Goal: Transaction & Acquisition: Book appointment/travel/reservation

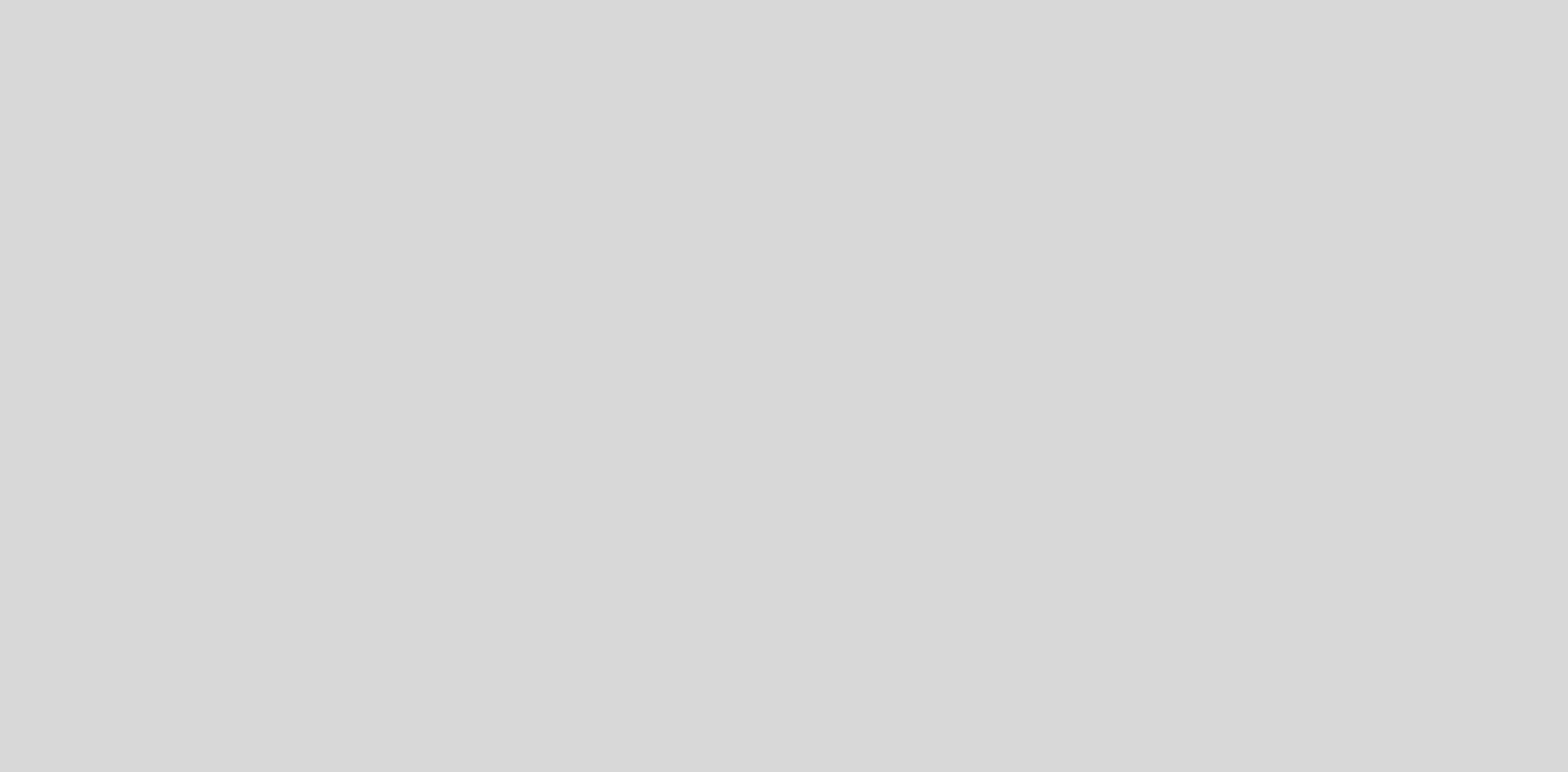
select select "es"
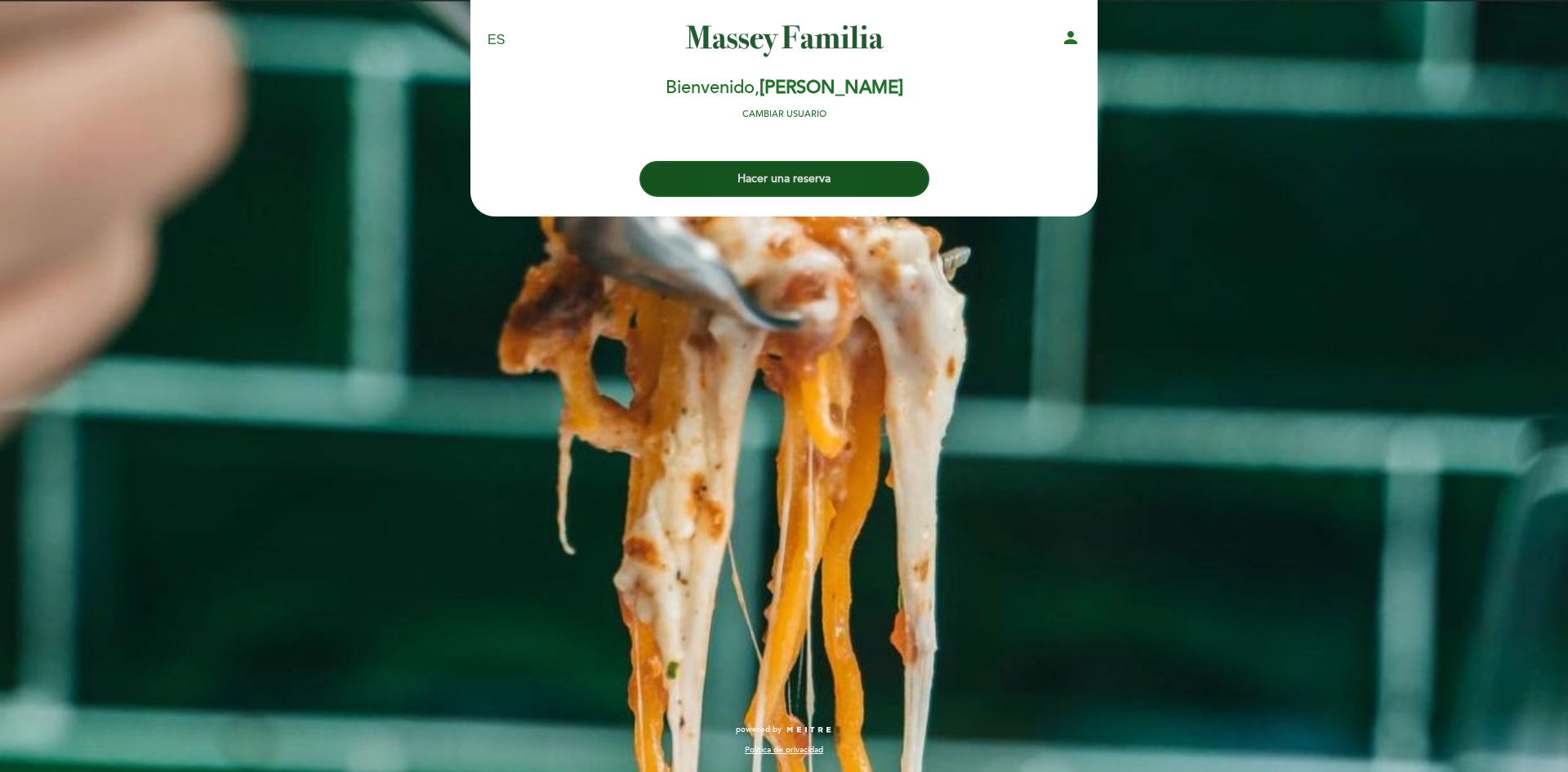
click at [787, 185] on button "Hacer una reserva" at bounding box center [784, 179] width 290 height 36
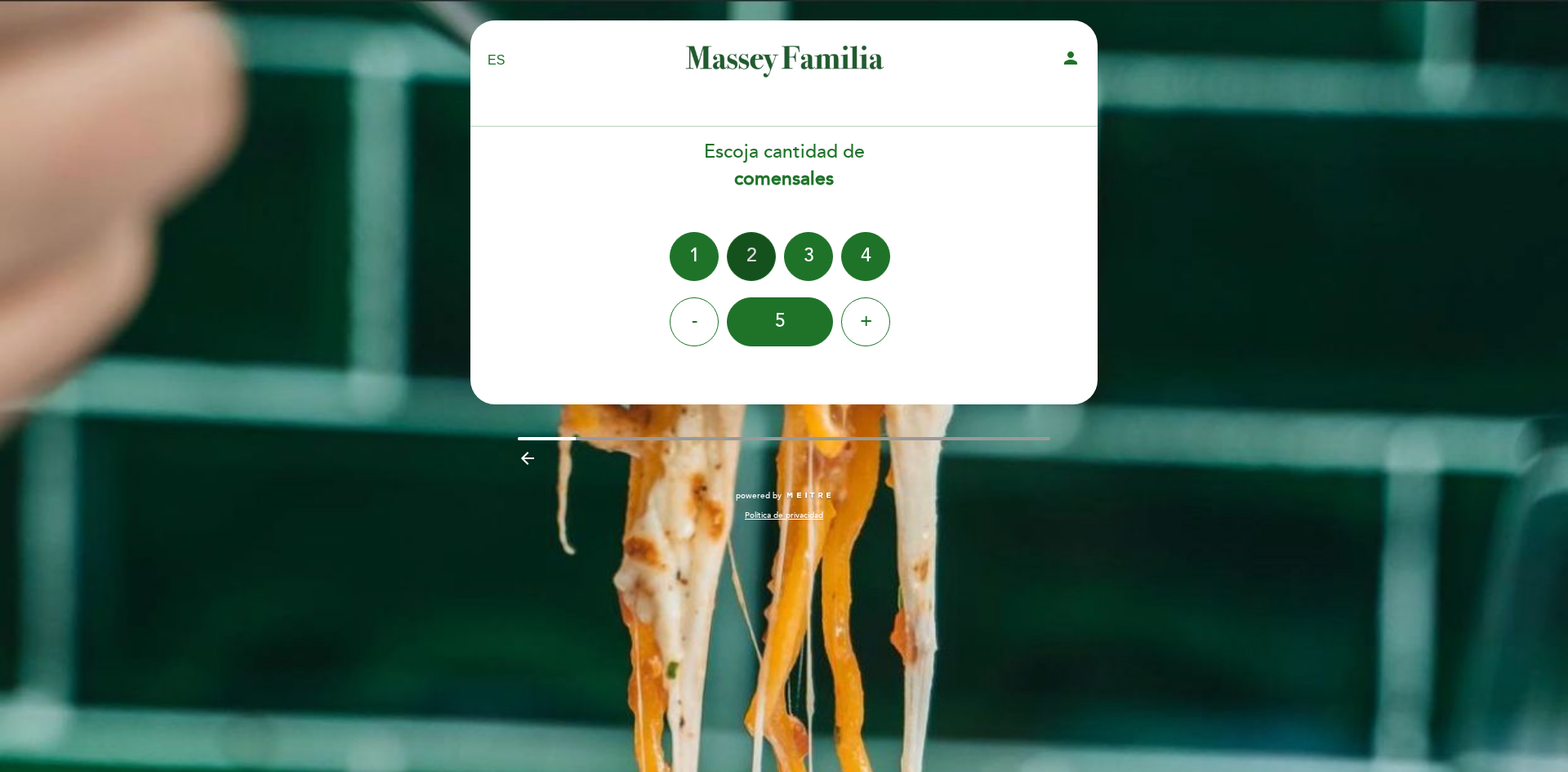
click at [743, 250] on div "2" at bounding box center [750, 256] width 49 height 49
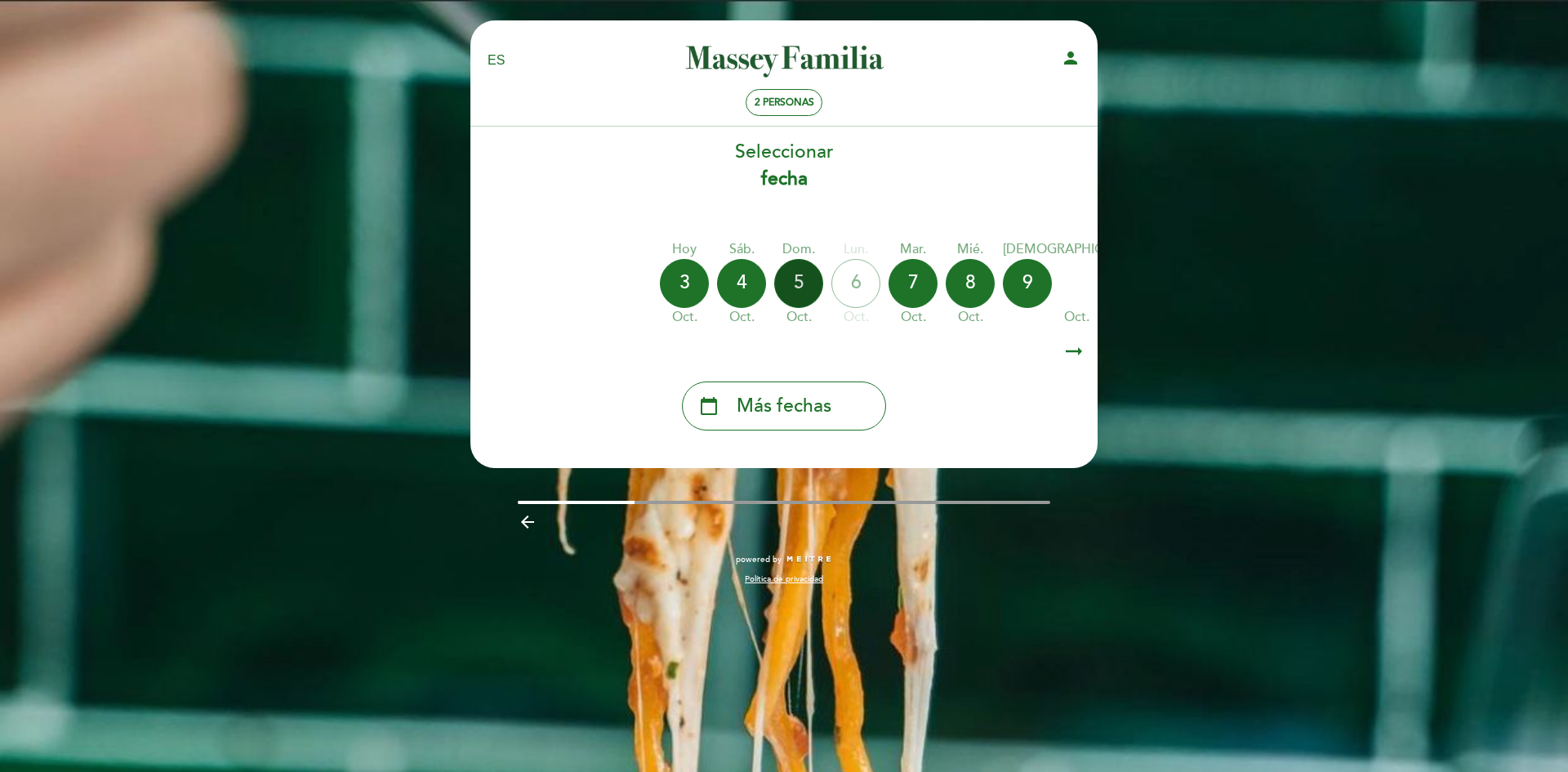
click at [791, 288] on div "5" at bounding box center [798, 283] width 49 height 49
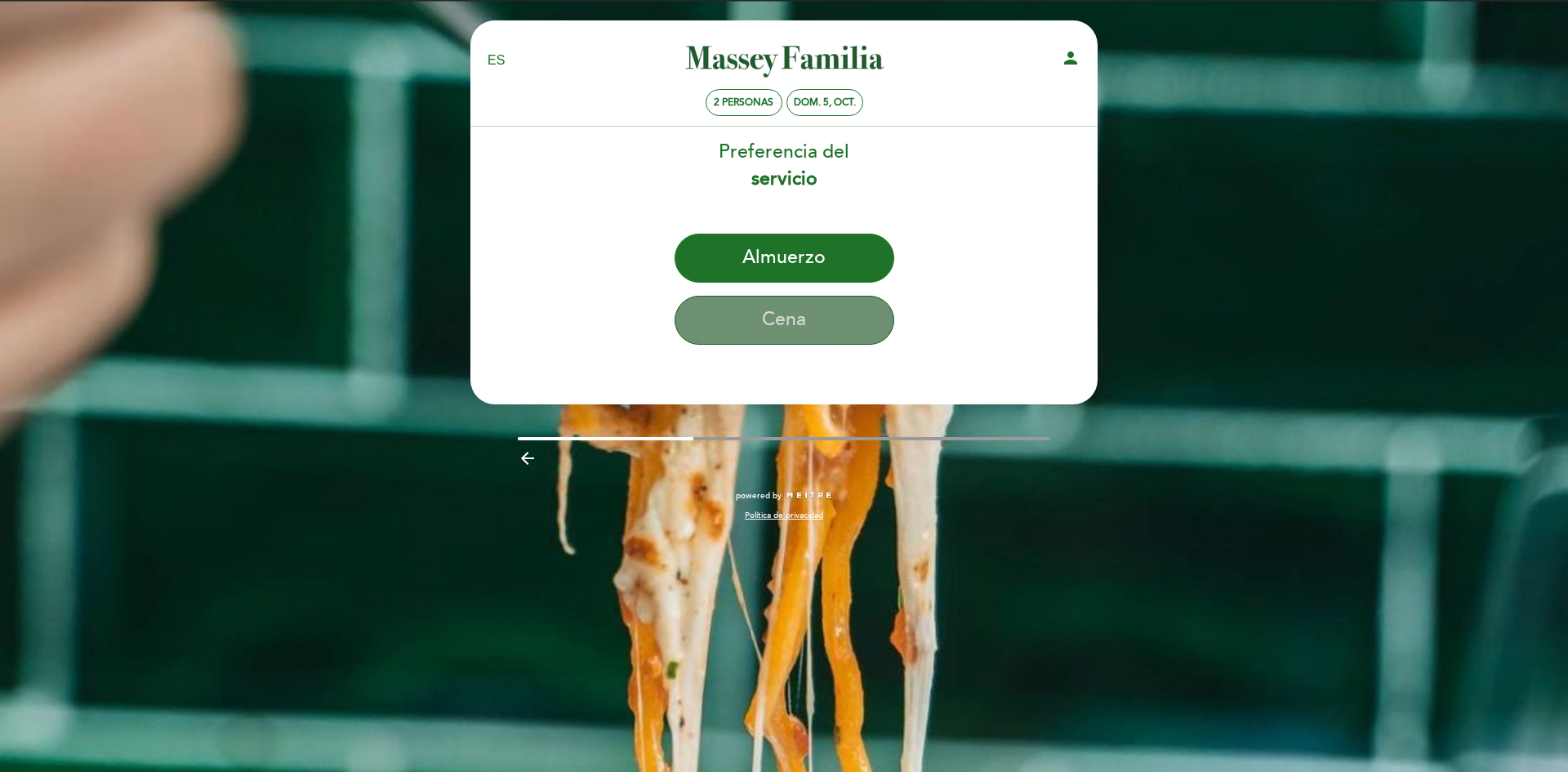
click at [787, 304] on button "Cena" at bounding box center [784, 320] width 220 height 49
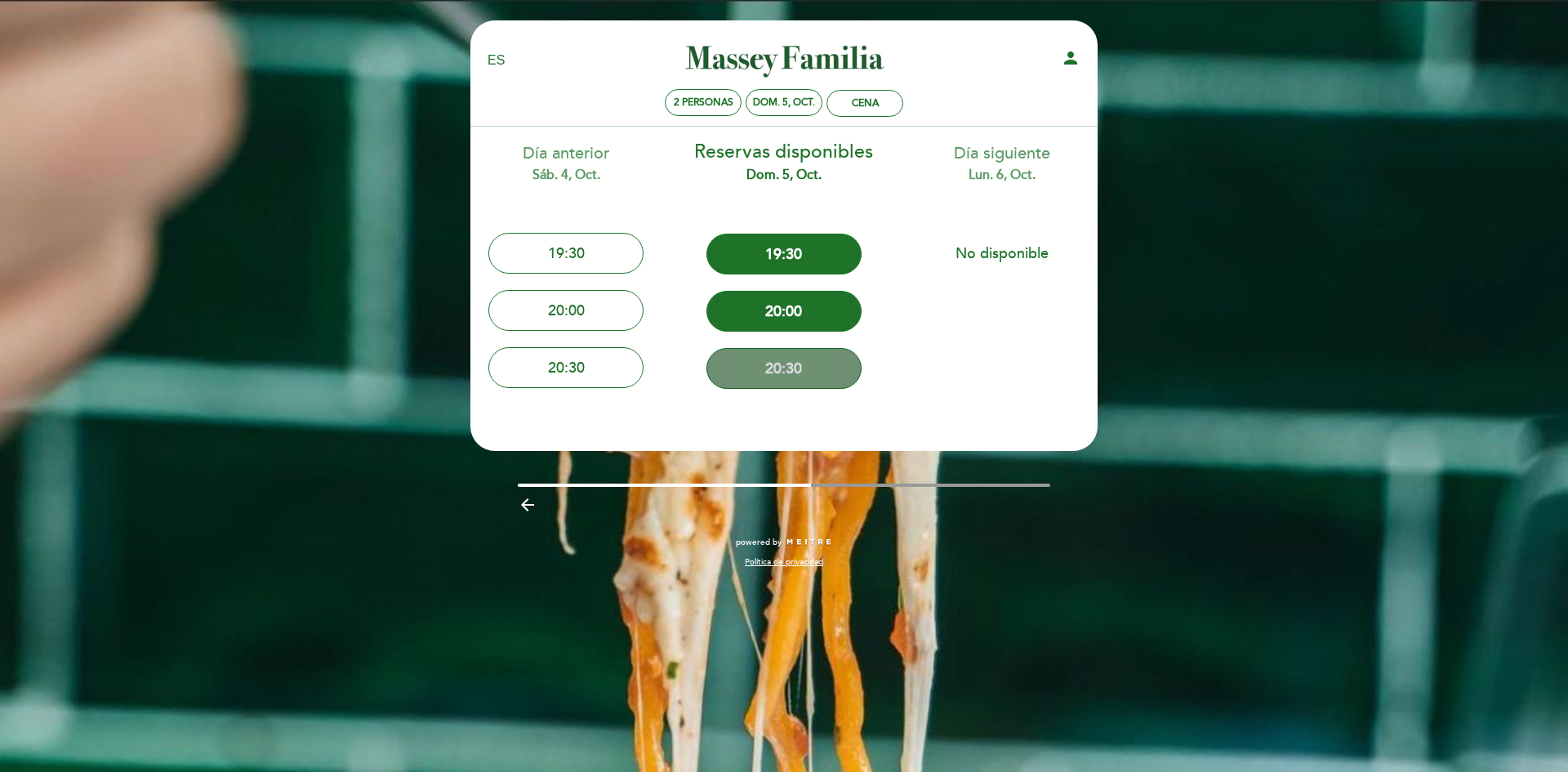
click at [782, 361] on button "20:30" at bounding box center [784, 368] width 156 height 41
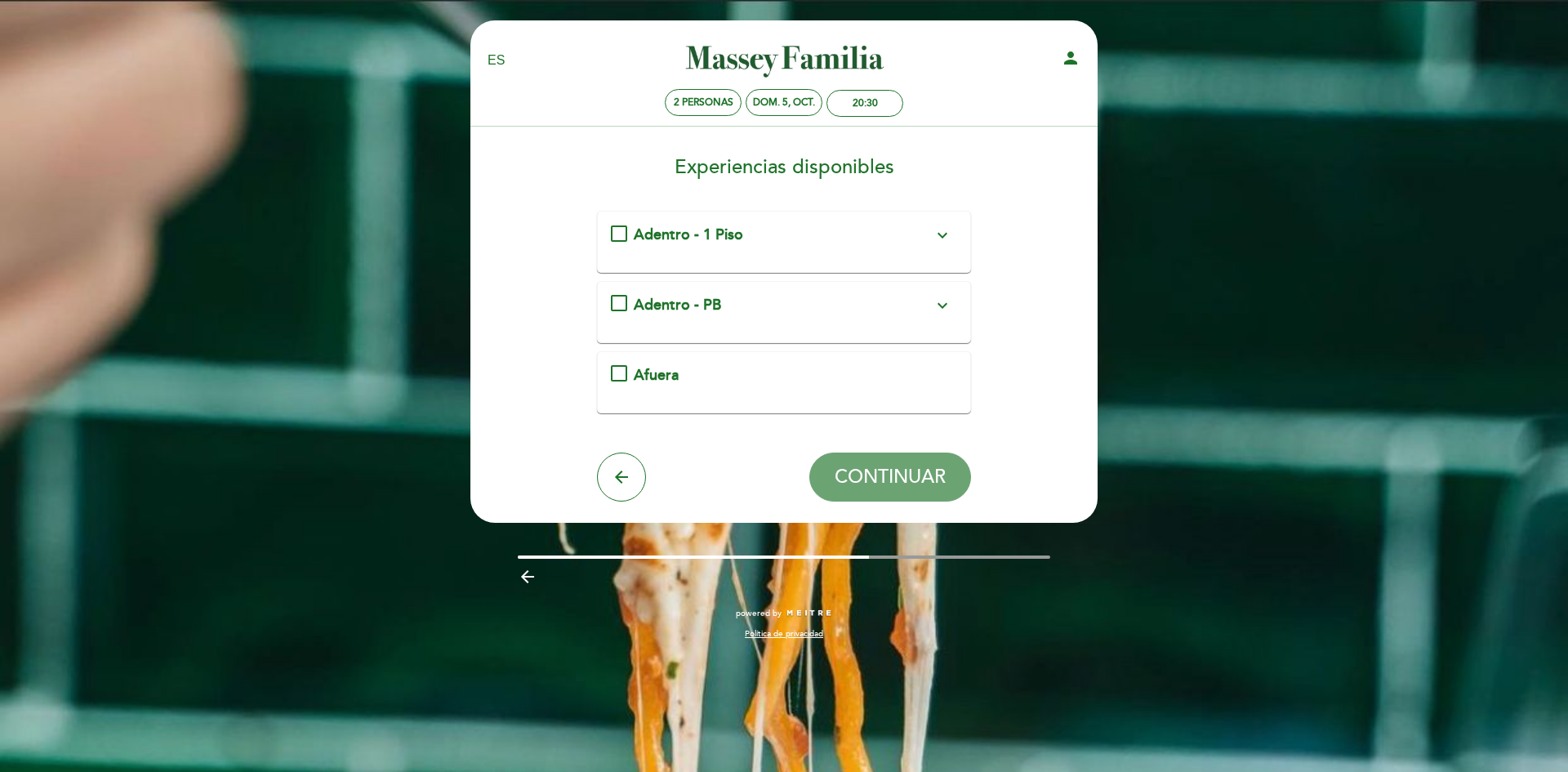
click at [811, 237] on div "Adentro - 1 Piso expand_more" at bounding box center [783, 235] width 299 height 21
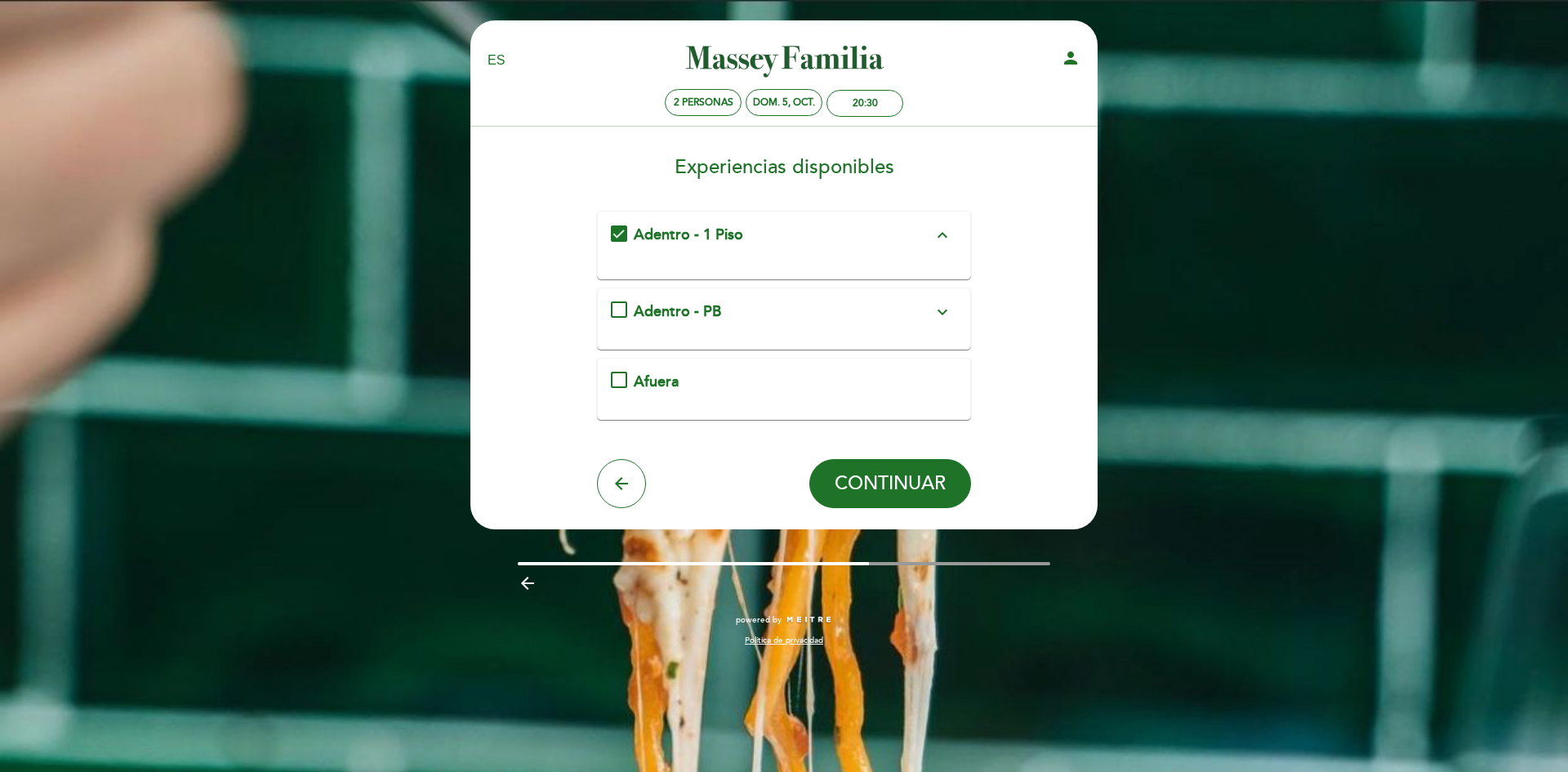
click at [729, 381] on div "Afuera" at bounding box center [783, 382] width 299 height 21
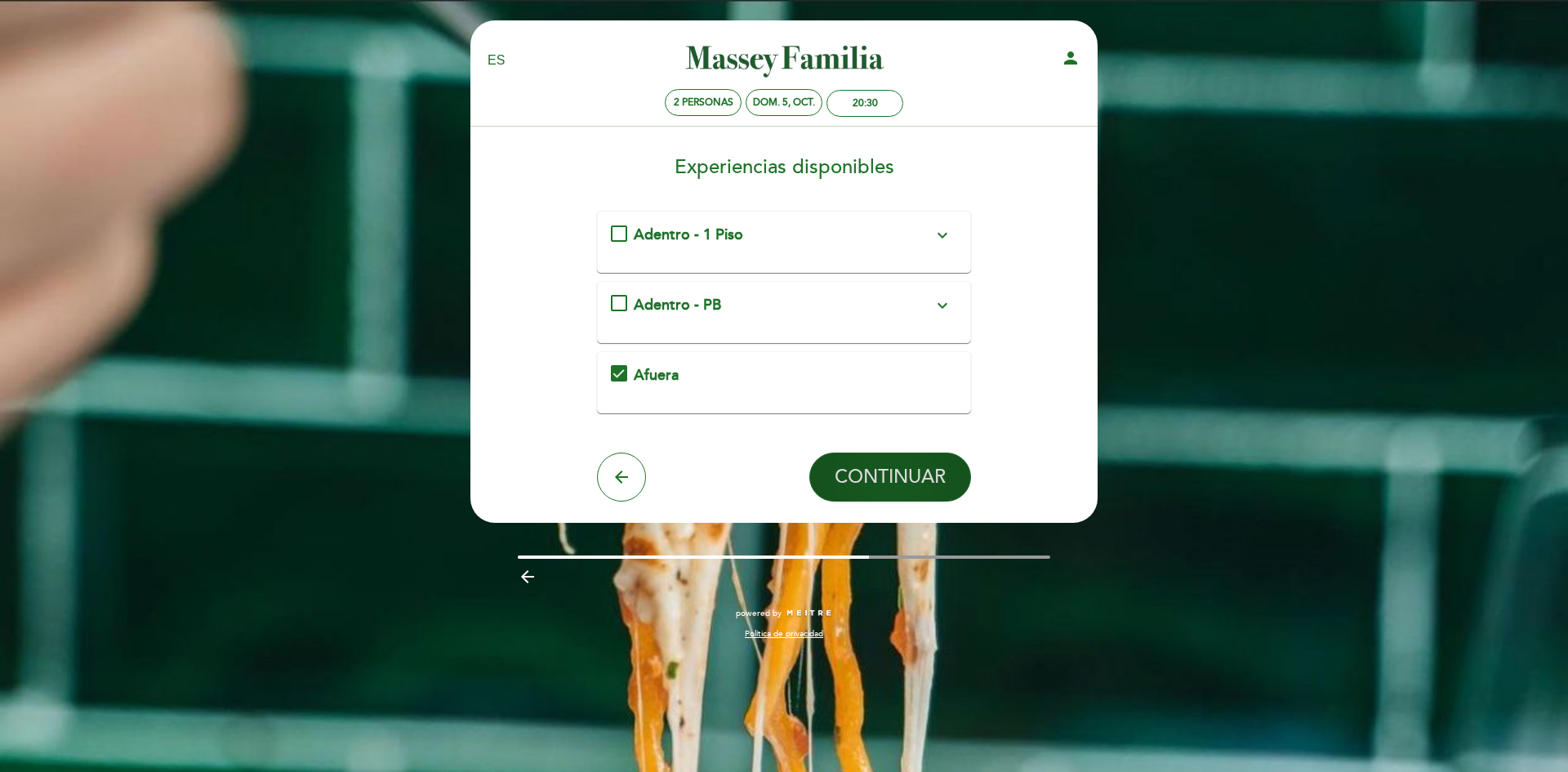
click at [892, 474] on span "CONTINUAR" at bounding box center [889, 477] width 111 height 23
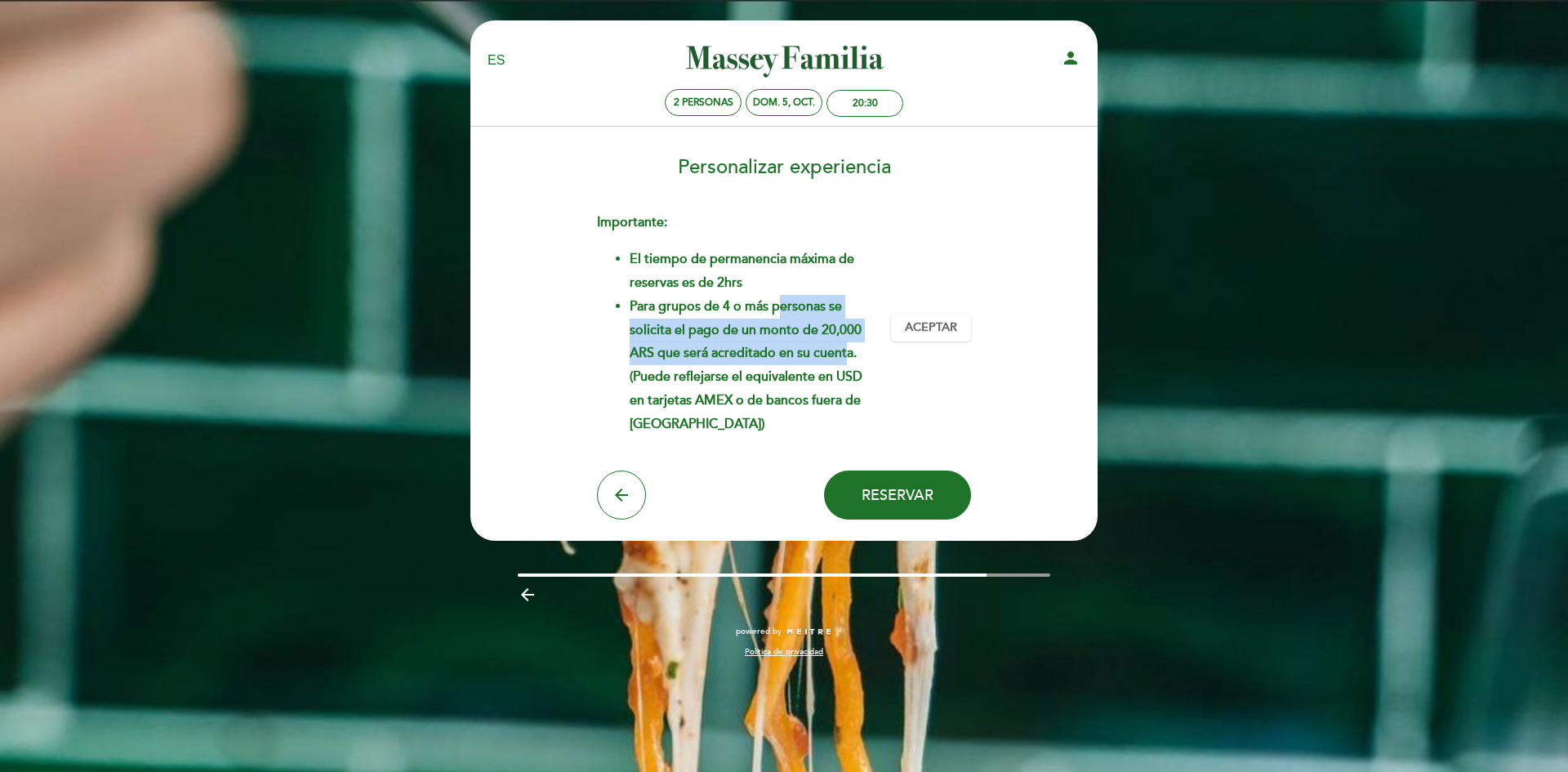
drag, startPoint x: 782, startPoint y: 305, endPoint x: 849, endPoint y: 354, distance: 83.0
click at [849, 354] on li "⁠Para grupos de 4 o más personas se solicita el pago de un monto de 20,000 ARS …" at bounding box center [754, 365] width 249 height 141
click at [773, 330] on li "⁠Para grupos de 4 o más personas se solicita el pago de un monto de 20,000 ARS …" at bounding box center [754, 365] width 249 height 141
drag, startPoint x: 672, startPoint y: 352, endPoint x: 824, endPoint y: 353, distance: 152.0
click at [824, 353] on li "⁠Para grupos de 4 o más personas se solicita el pago de un monto de 20,000 ARS …" at bounding box center [754, 365] width 249 height 141
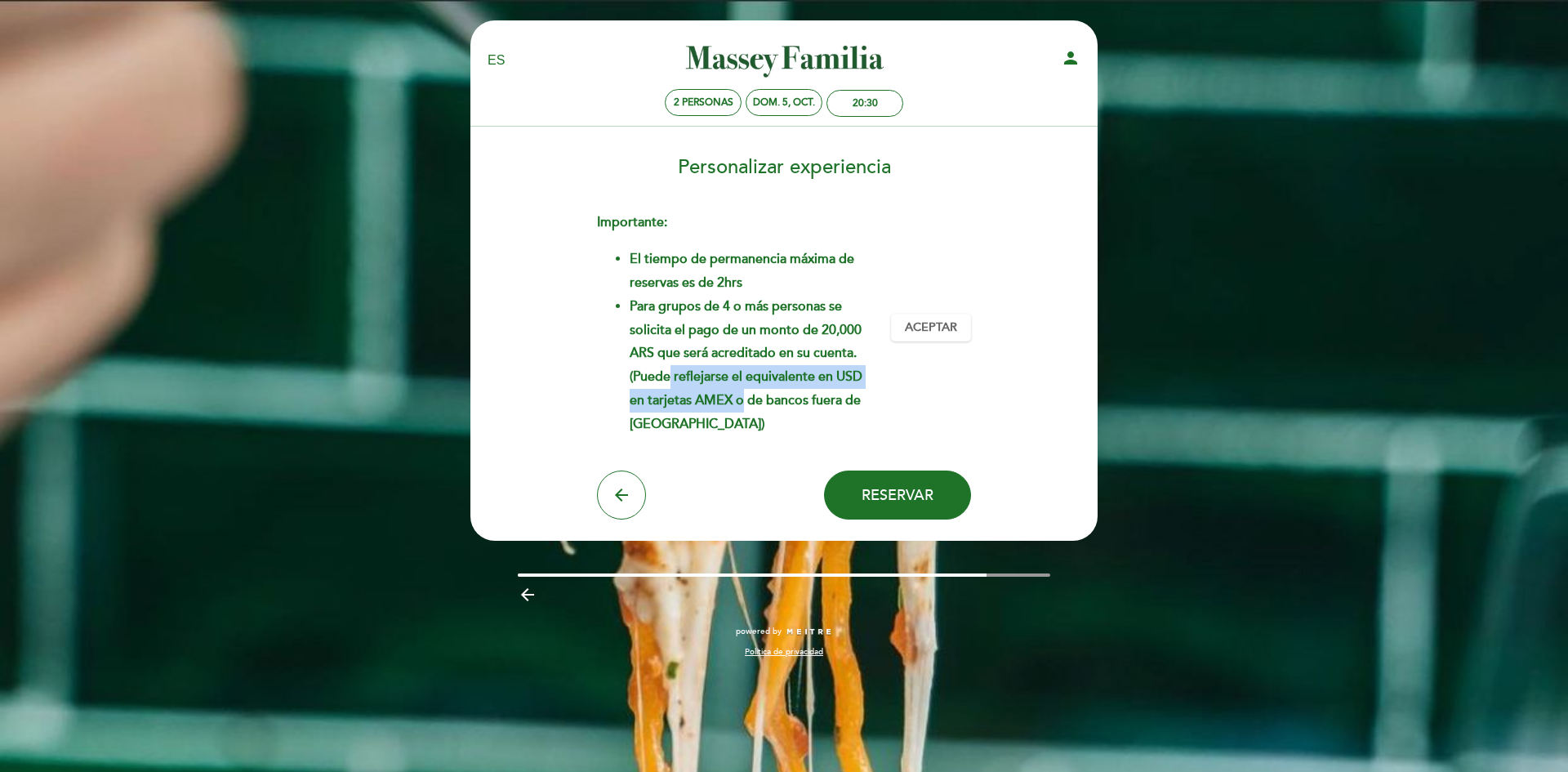
drag, startPoint x: 668, startPoint y: 385, endPoint x: 741, endPoint y: 402, distance: 75.0
click at [741, 402] on li "⁠Para grupos de 4 o más personas se solicita el pago de un monto de 20,000 ARS …" at bounding box center [754, 365] width 249 height 141
click at [794, 360] on li "⁠Para grupos de 4 o más personas se solicita el pago de un monto de 20,000 ARS …" at bounding box center [754, 365] width 249 height 141
drag, startPoint x: 692, startPoint y: 402, endPoint x: 785, endPoint y: 402, distance: 93.0
click at [785, 402] on li "⁠Para grupos de 4 o más personas se solicita el pago de un monto de 20,000 ARS …" at bounding box center [754, 365] width 249 height 141
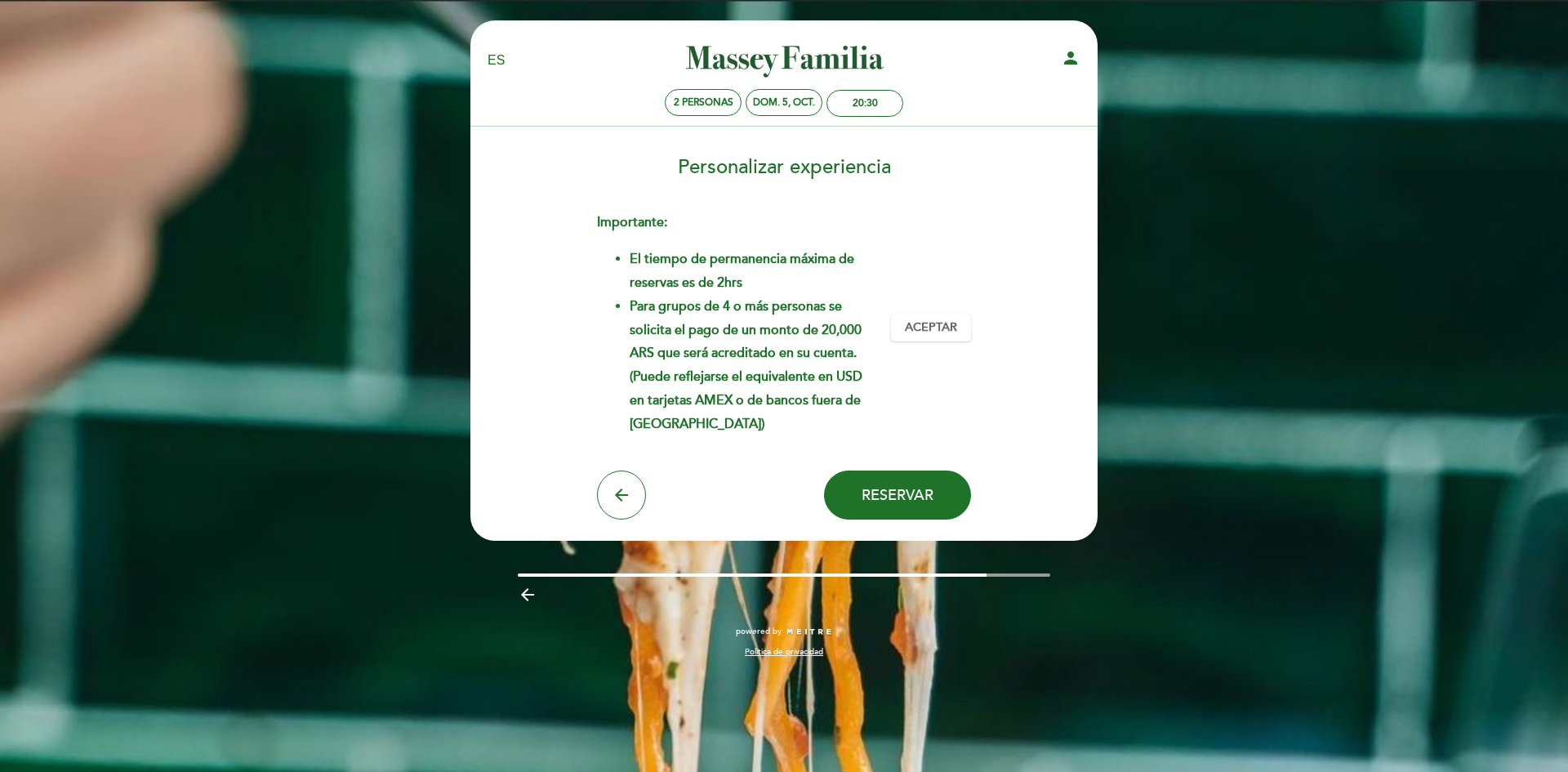
click at [697, 425] on li "⁠Para grupos de 4 o más personas se solicita el pago de un monto de 20,000 ARS …" at bounding box center [754, 365] width 249 height 141
click at [942, 327] on span "Aceptar" at bounding box center [931, 328] width 52 height 18
click at [610, 495] on button "arrow_back" at bounding box center [621, 495] width 49 height 49
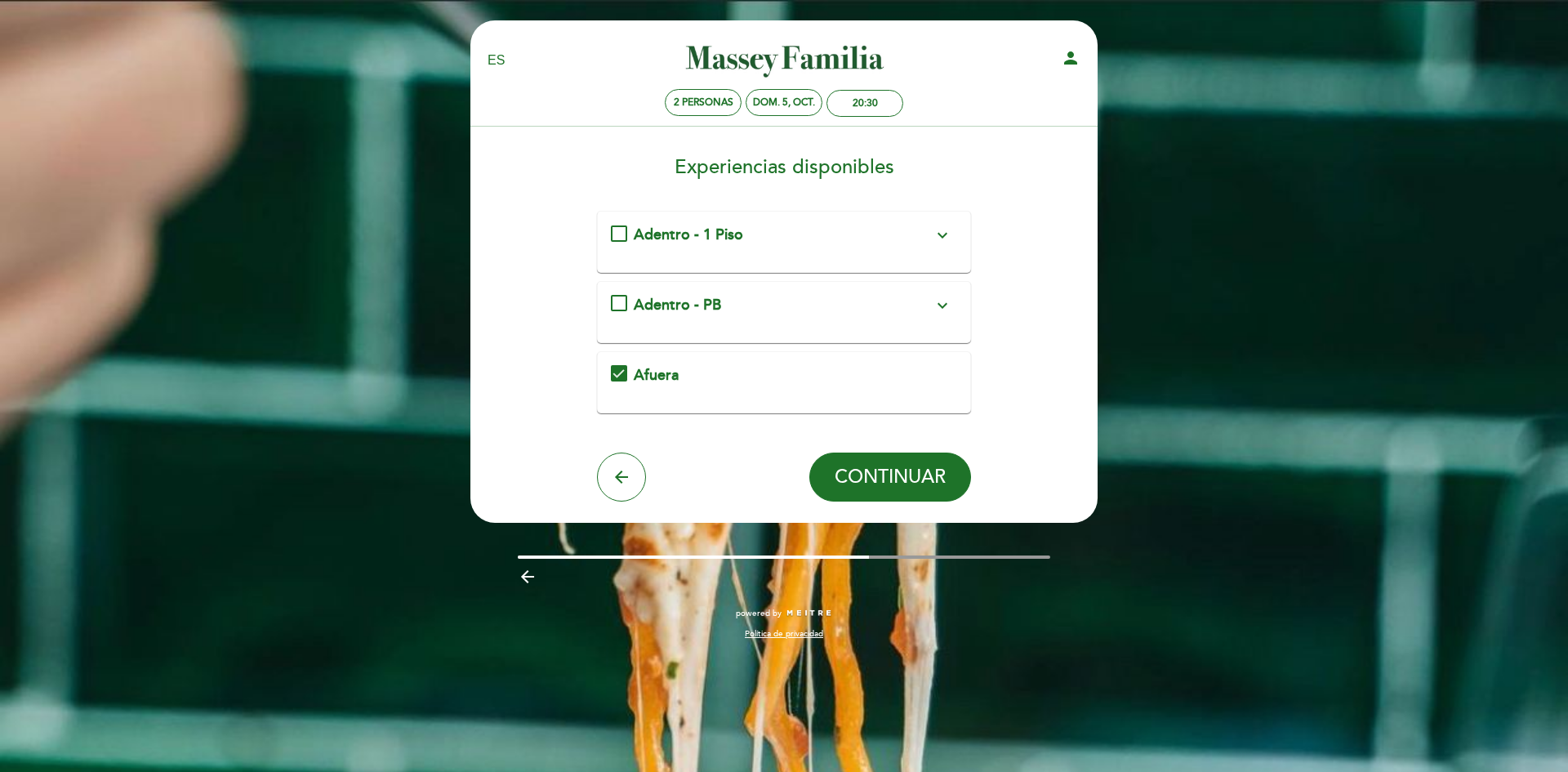
click at [640, 375] on span "Afuera" at bounding box center [656, 375] width 45 height 18
click at [630, 488] on button "arrow_back" at bounding box center [621, 476] width 49 height 49
